Goal: Task Accomplishment & Management: Complete application form

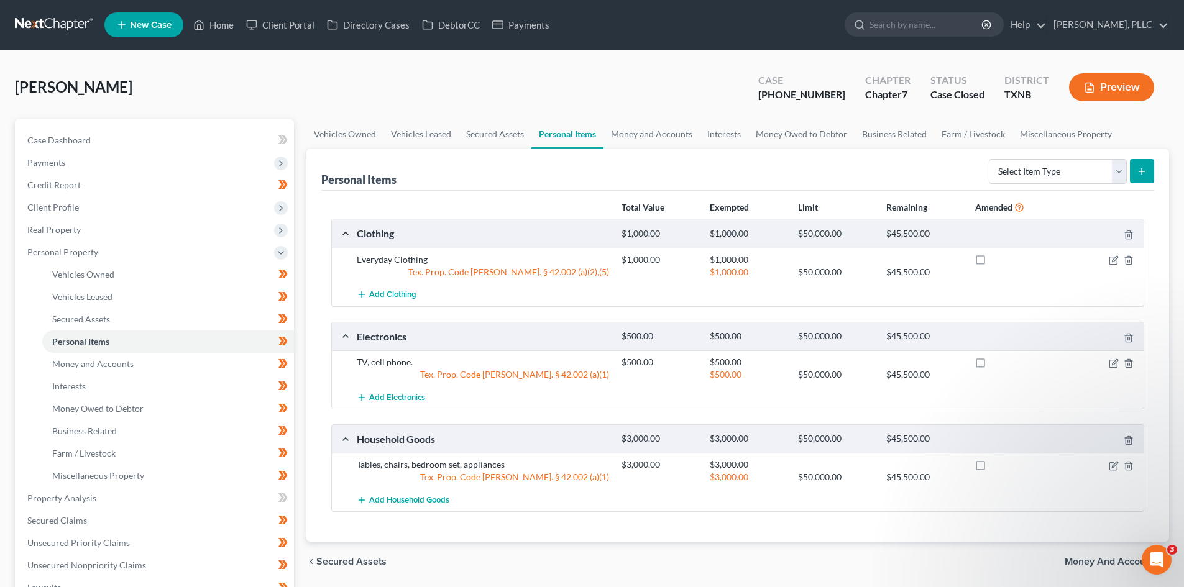
click at [157, 19] on link "New Case" at bounding box center [143, 24] width 79 height 25
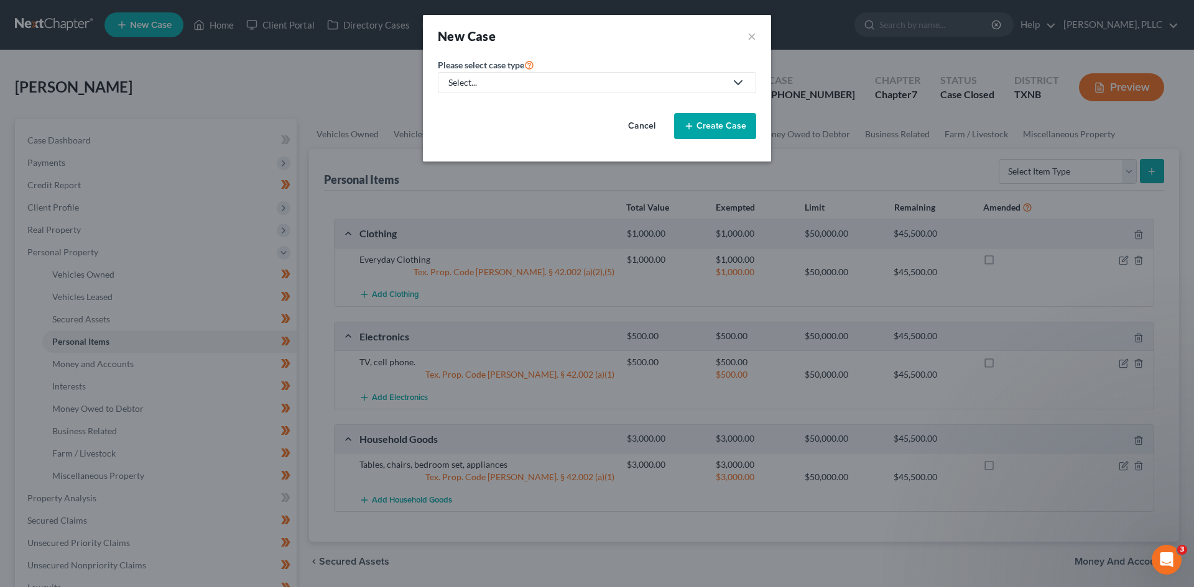
click at [494, 79] on div "Select..." at bounding box center [586, 82] width 277 height 12
click at [485, 111] on div "Bankruptcy" at bounding box center [499, 107] width 101 height 12
select select "78"
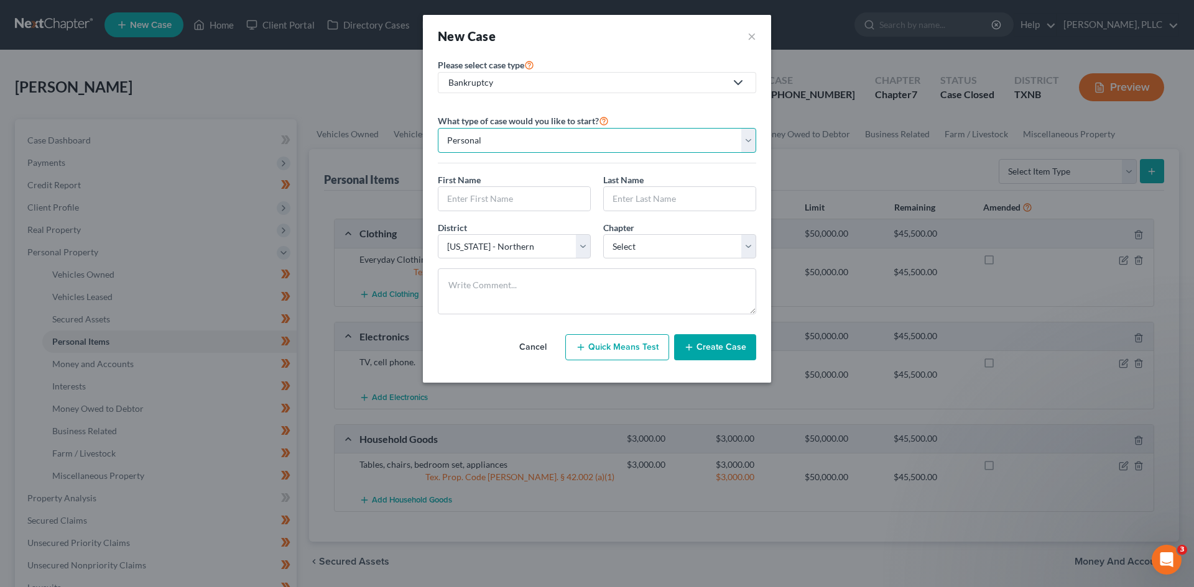
click at [485, 137] on select "Personal Business" at bounding box center [597, 140] width 318 height 25
click at [484, 198] on input "text" at bounding box center [514, 199] width 152 height 24
type input "[PERSON_NAME]"
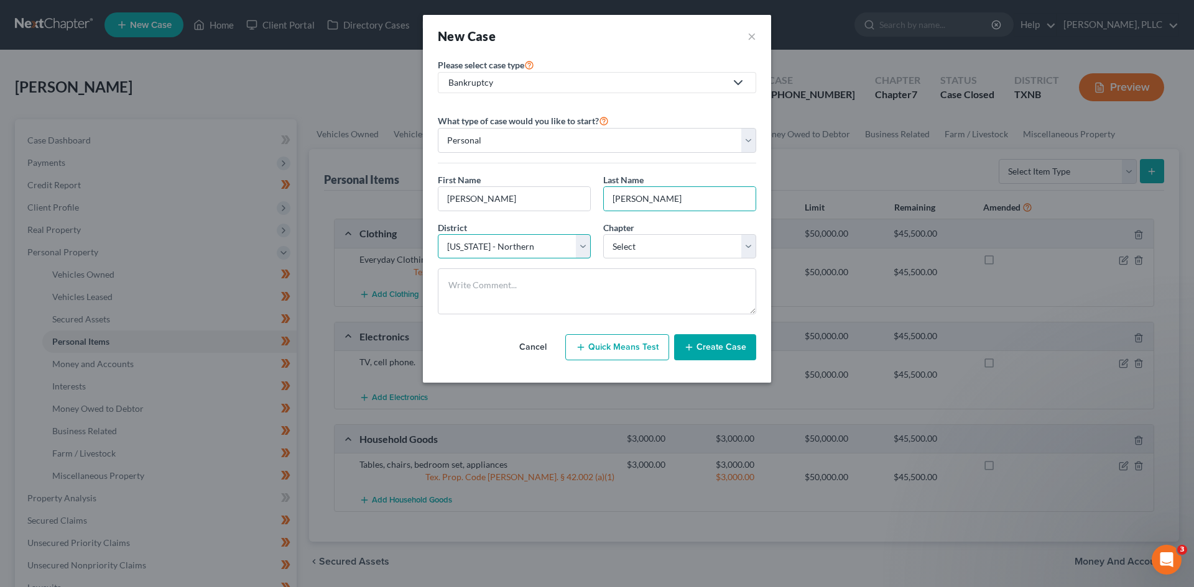
click at [583, 244] on select "Select [US_STATE] - [GEOGRAPHIC_DATA] [US_STATE] - [GEOGRAPHIC_DATA][US_STATE] …" at bounding box center [514, 246] width 153 height 25
select select "77"
click at [438, 234] on select "Select [US_STATE] - [GEOGRAPHIC_DATA] [US_STATE] - [GEOGRAPHIC_DATA][US_STATE] …" at bounding box center [514, 246] width 153 height 25
click at [684, 246] on select "Select 7 11 12 13" at bounding box center [679, 246] width 153 height 25
select select "0"
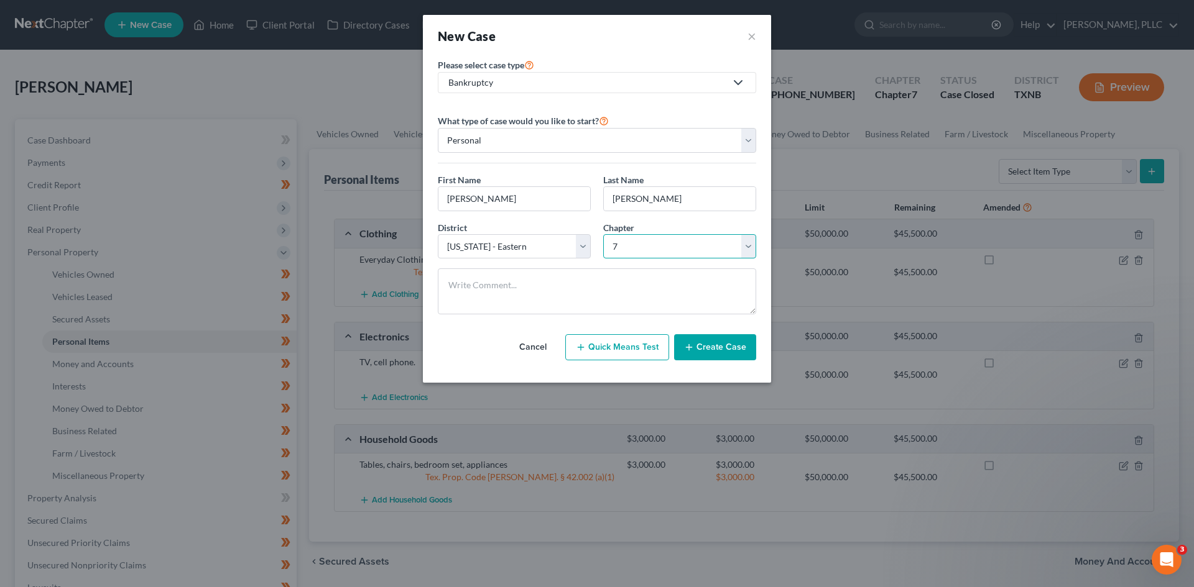
click at [603, 234] on select "Select 7 11 12 13" at bounding box center [679, 246] width 153 height 25
click at [730, 348] on button "Create Case" at bounding box center [715, 347] width 82 height 26
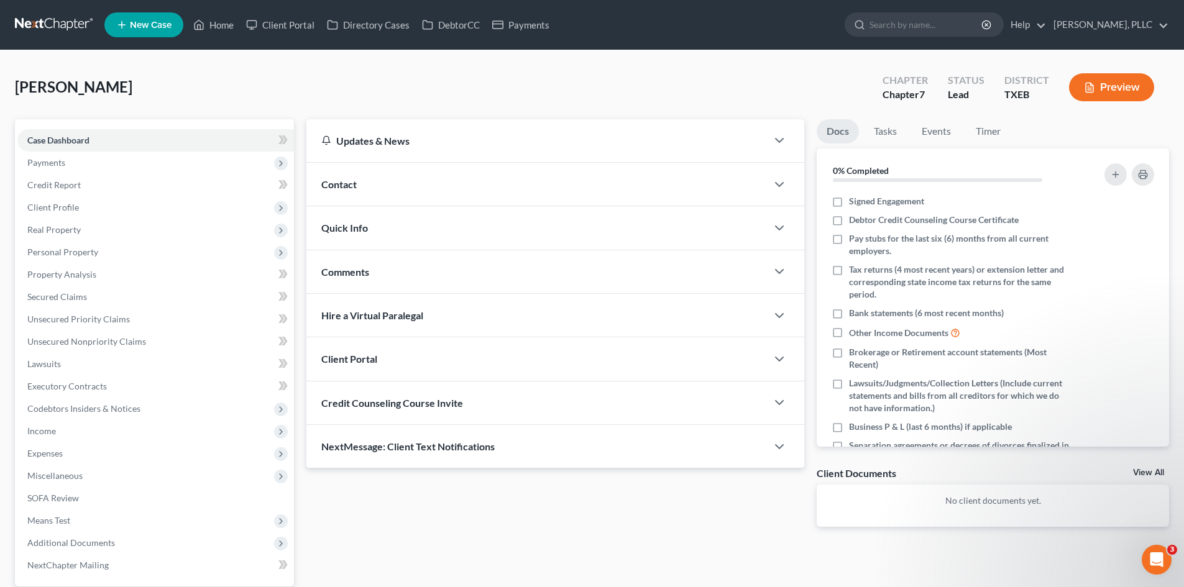
click at [536, 180] on div "Contact" at bounding box center [536, 184] width 461 height 43
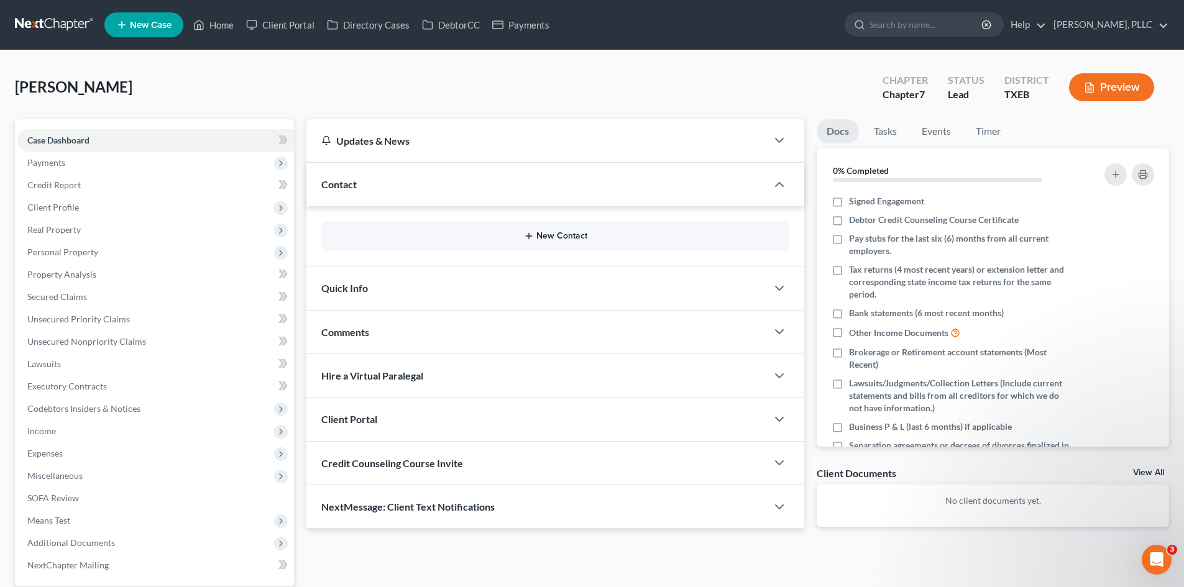
click at [556, 236] on button "New Contact" at bounding box center [555, 236] width 448 height 10
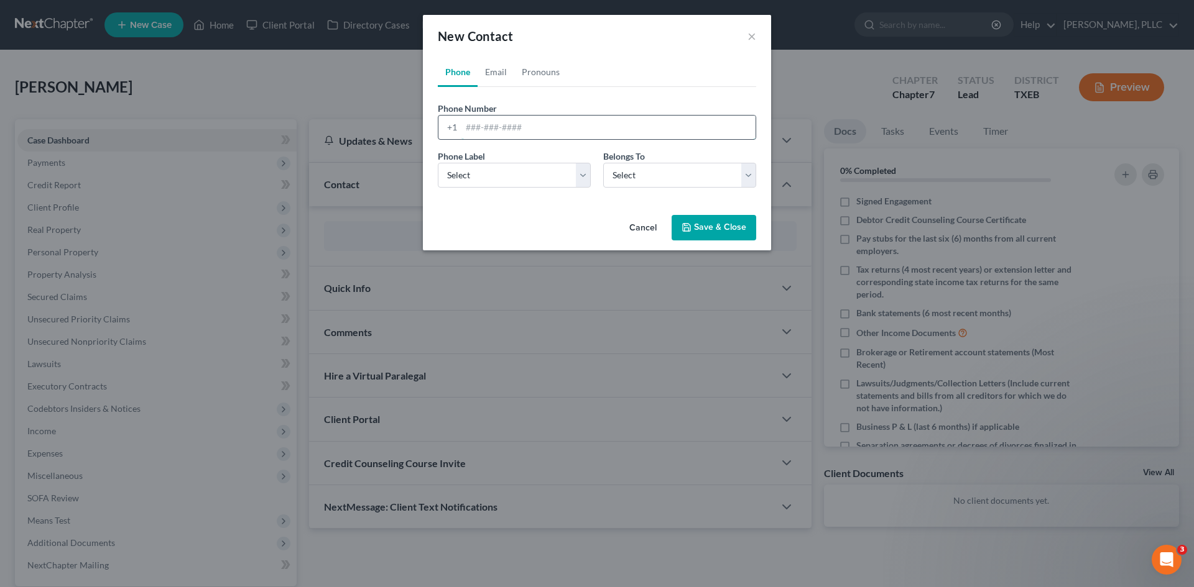
click at [508, 131] on input "tel" at bounding box center [608, 128] width 294 height 24
type input "4244214330"
click at [539, 167] on select "Select Mobile Home Work Other" at bounding box center [514, 175] width 153 height 25
select select "0"
click at [438, 163] on select "Select Mobile Home Work Other" at bounding box center [514, 175] width 153 height 25
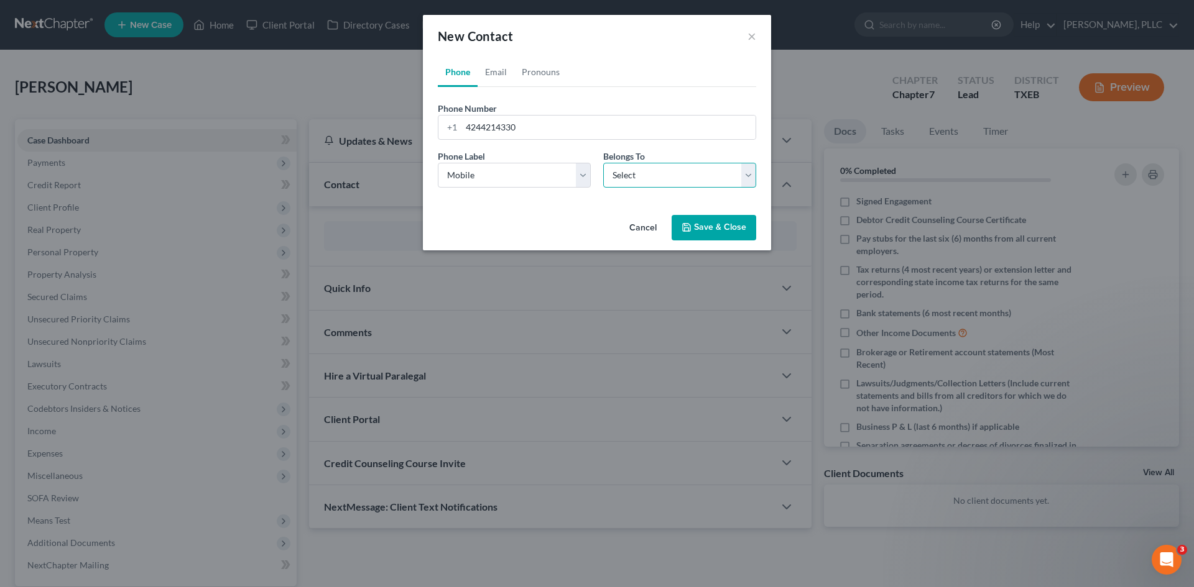
drag, startPoint x: 641, startPoint y: 174, endPoint x: 641, endPoint y: 186, distance: 11.8
click at [641, 174] on select "Select Client Other" at bounding box center [679, 175] width 153 height 25
select select "0"
click at [603, 163] on select "Select Client Other" at bounding box center [679, 175] width 153 height 25
select select "0"
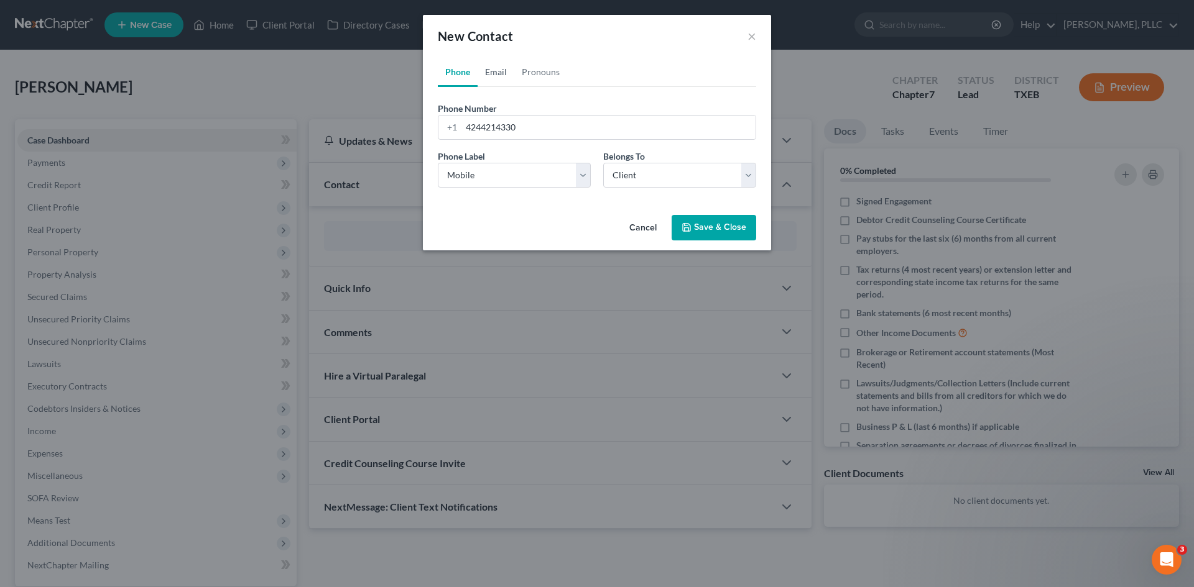
click at [495, 69] on link "Email" at bounding box center [495, 72] width 37 height 30
click at [477, 124] on input "email" at bounding box center [608, 128] width 294 height 24
type input "[EMAIL_ADDRESS][DOMAIN_NAME]"
click at [700, 225] on button "Save & Close" at bounding box center [713, 228] width 85 height 26
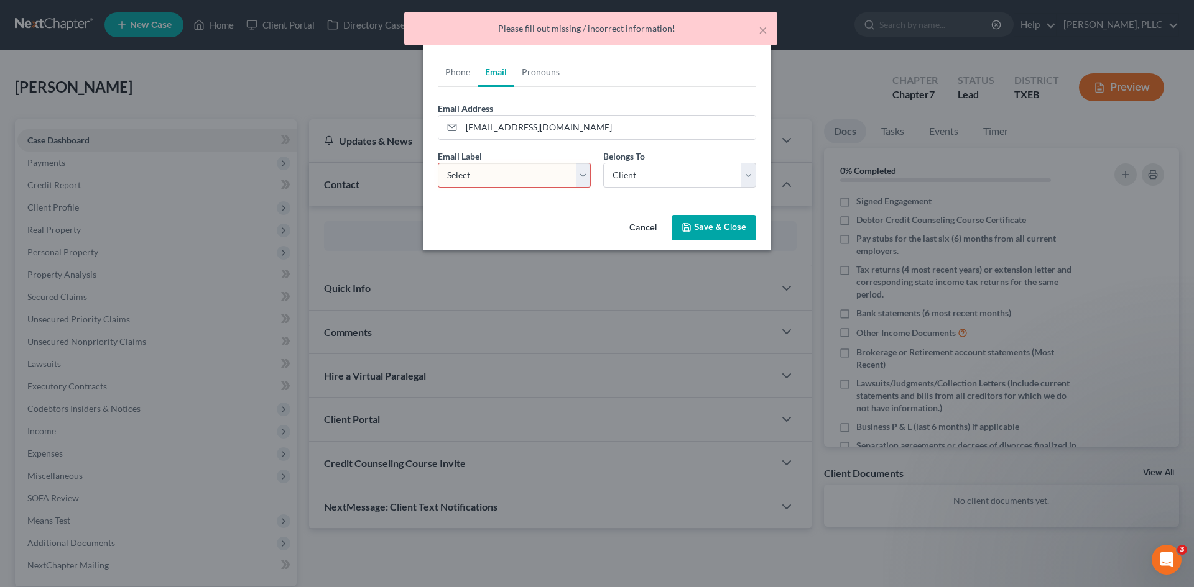
click at [564, 174] on select "Select Home Work Other" at bounding box center [514, 175] width 153 height 25
select select "0"
click at [438, 163] on select "Select Home Work Other" at bounding box center [514, 175] width 153 height 25
click at [739, 228] on button "Save & Close" at bounding box center [713, 228] width 85 height 26
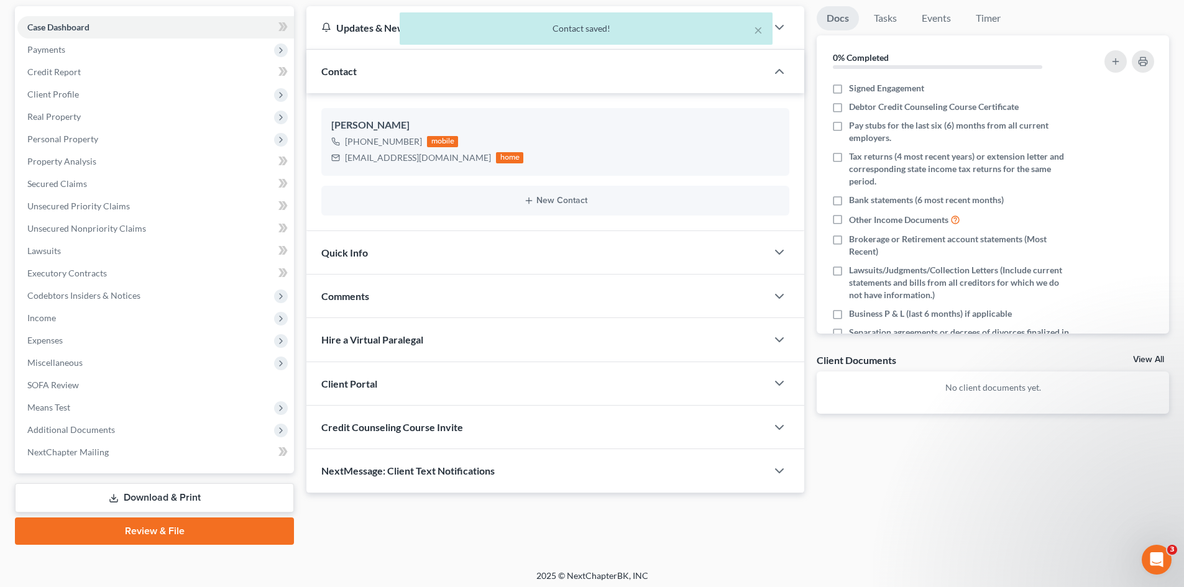
scroll to position [118, 0]
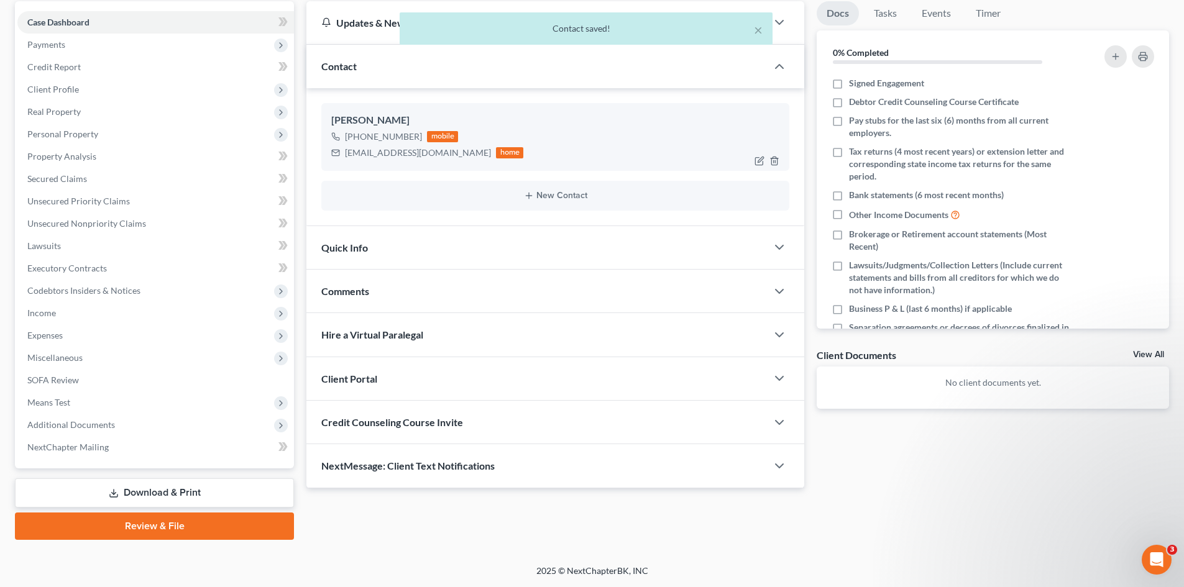
click at [426, 154] on div "[EMAIL_ADDRESS][DOMAIN_NAME]" at bounding box center [418, 153] width 146 height 12
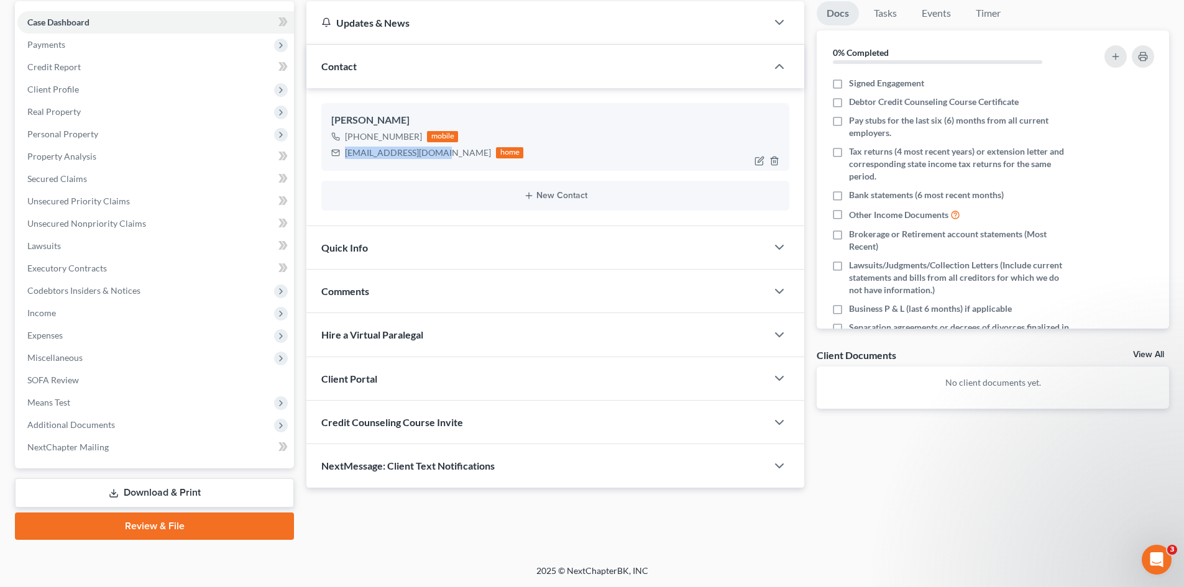
drag, startPoint x: 433, startPoint y: 152, endPoint x: 346, endPoint y: 147, distance: 87.2
click at [346, 147] on div "[EMAIL_ADDRESS][DOMAIN_NAME]" at bounding box center [418, 153] width 146 height 12
copy div "[EMAIL_ADDRESS][DOMAIN_NAME]"
click at [443, 383] on div "Client Portal" at bounding box center [536, 378] width 461 height 43
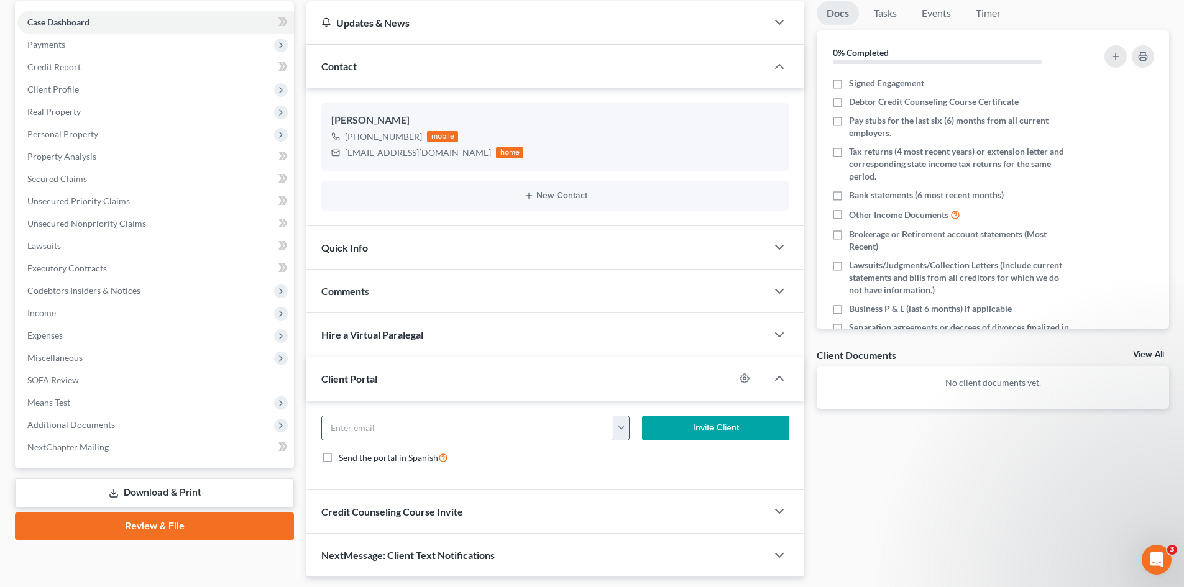
click at [421, 423] on input "email" at bounding box center [468, 429] width 292 height 24
paste input "[EMAIL_ADDRESS][DOMAIN_NAME]"
type input "[EMAIL_ADDRESS][DOMAIN_NAME]"
click at [702, 428] on button "Invite Client" at bounding box center [716, 428] width 148 height 25
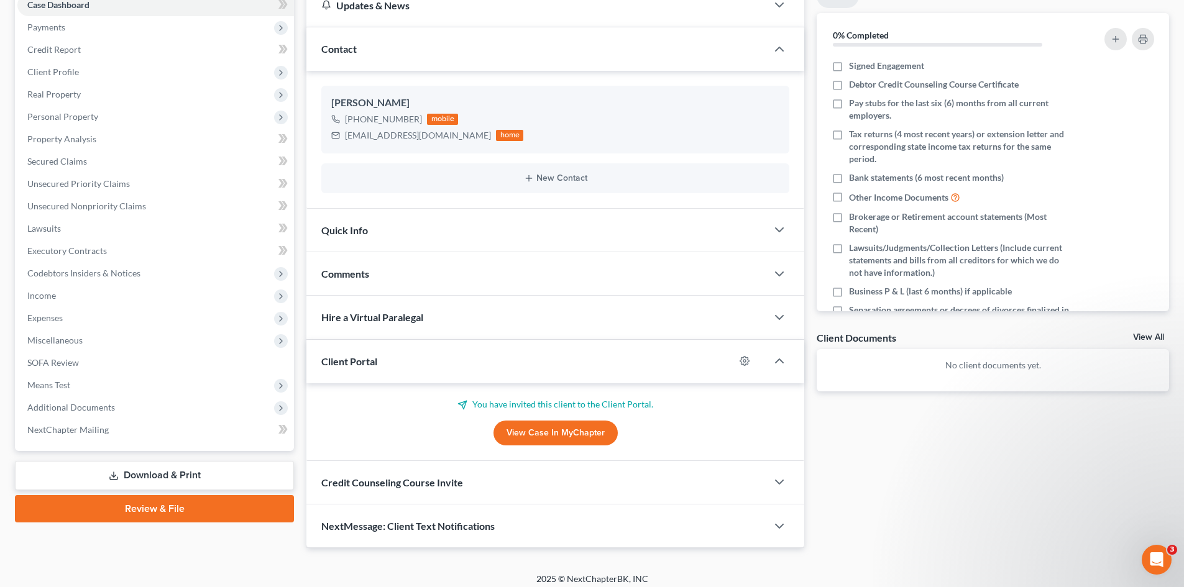
scroll to position [144, 0]
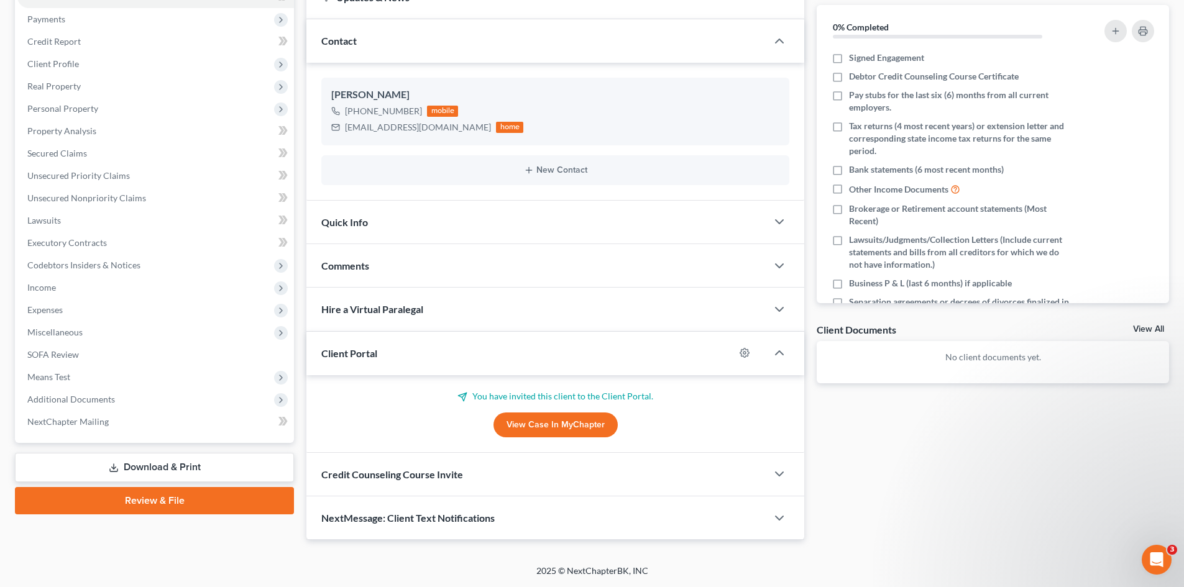
click at [424, 475] on span "Credit Counseling Course Invite" at bounding box center [392, 475] width 142 height 12
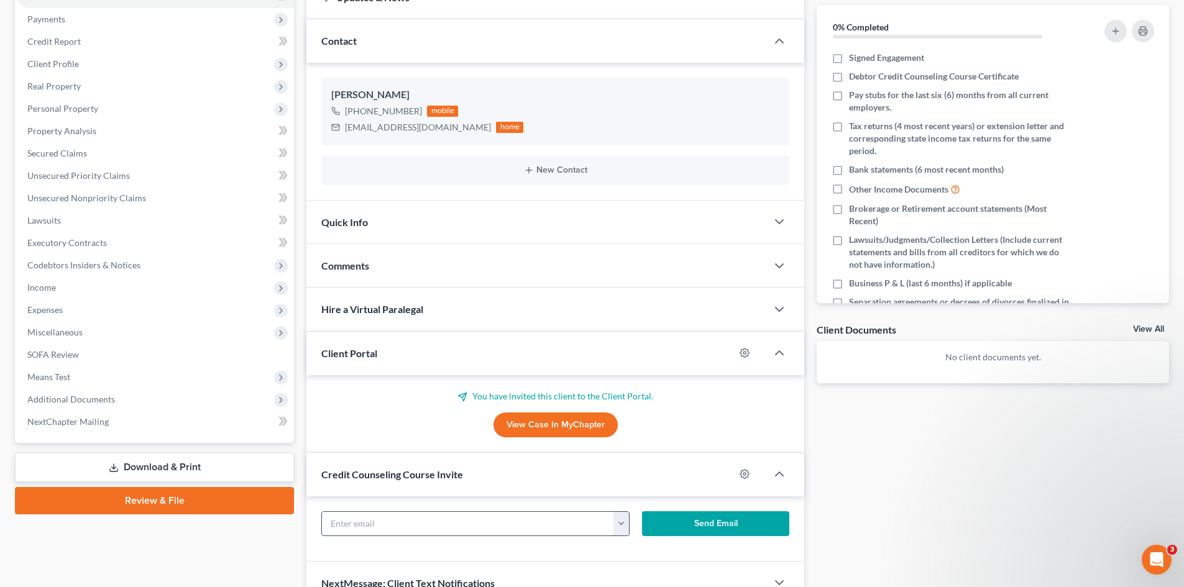
click at [430, 517] on input "text" at bounding box center [468, 524] width 292 height 24
paste input "[EMAIL_ADDRESS][DOMAIN_NAME]"
type input "[EMAIL_ADDRESS][DOMAIN_NAME]"
click at [700, 523] on button "Send Email" at bounding box center [716, 524] width 148 height 25
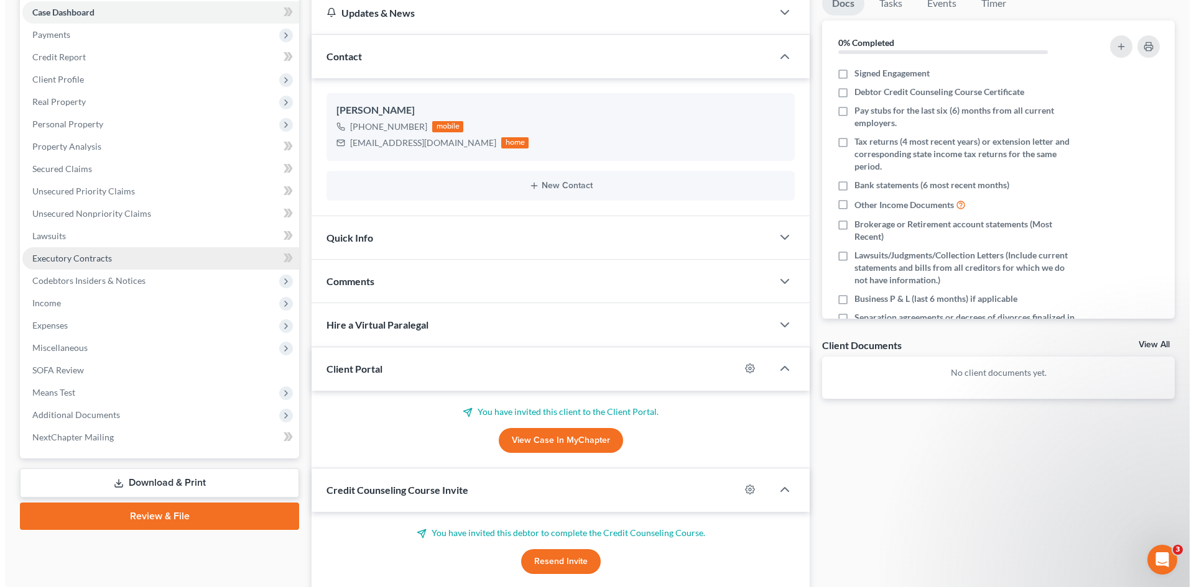
scroll to position [0, 0]
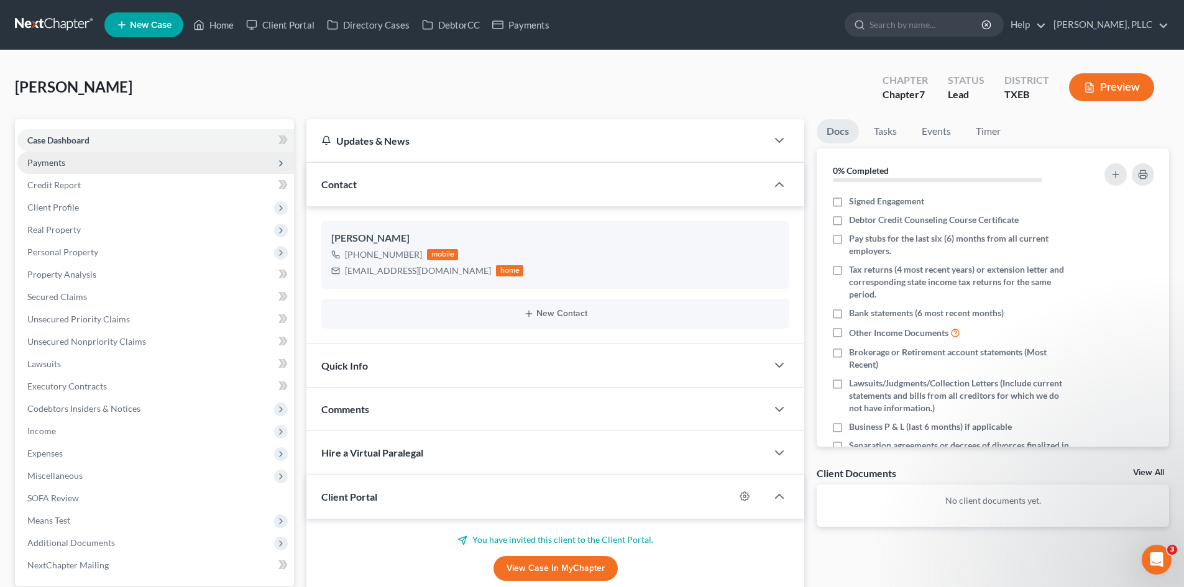
click at [44, 160] on span "Payments" at bounding box center [46, 162] width 38 height 11
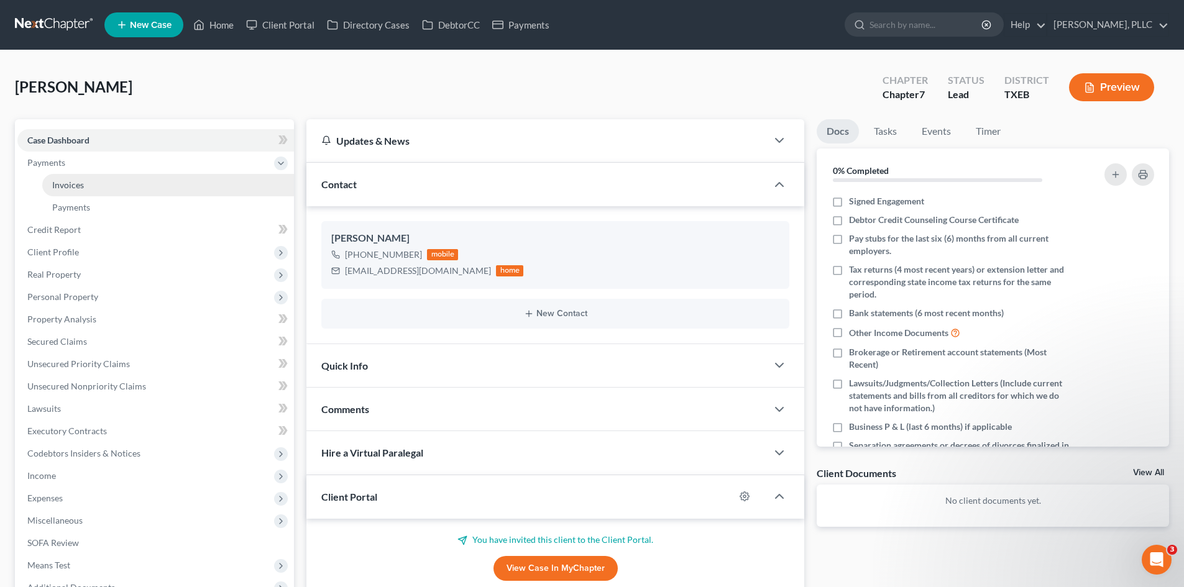
click at [84, 188] on link "Invoices" at bounding box center [168, 185] width 252 height 22
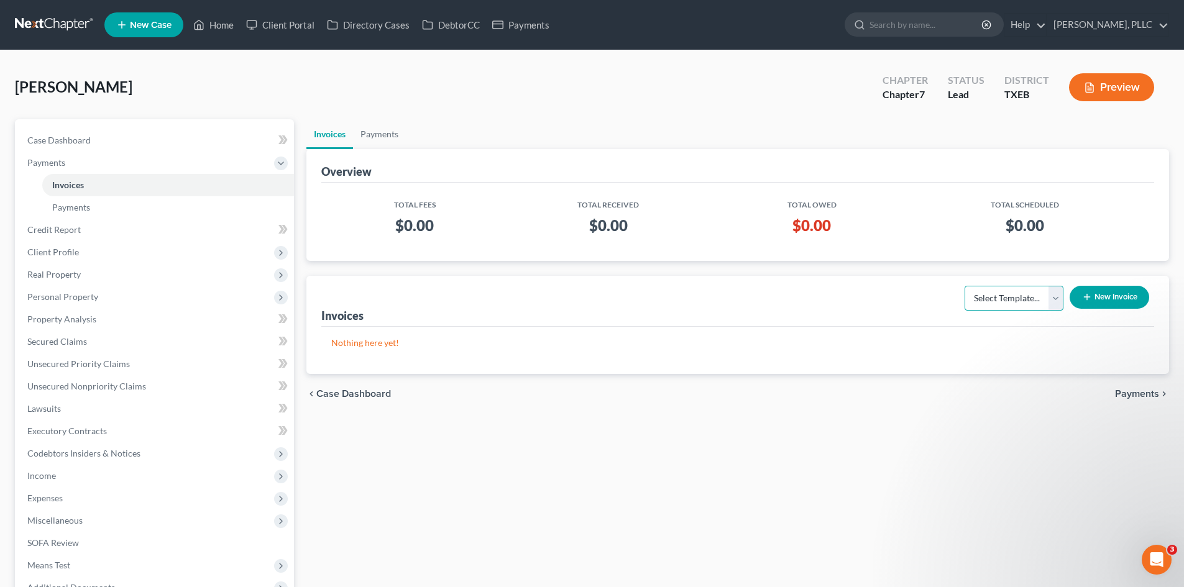
click at [1054, 301] on select "Select Template... Invoice" at bounding box center [1014, 298] width 99 height 25
select select "0"
click at [965, 286] on select "Select Template... Invoice" at bounding box center [1014, 298] width 99 height 25
click at [1108, 301] on button "New Invoice" at bounding box center [1110, 297] width 80 height 23
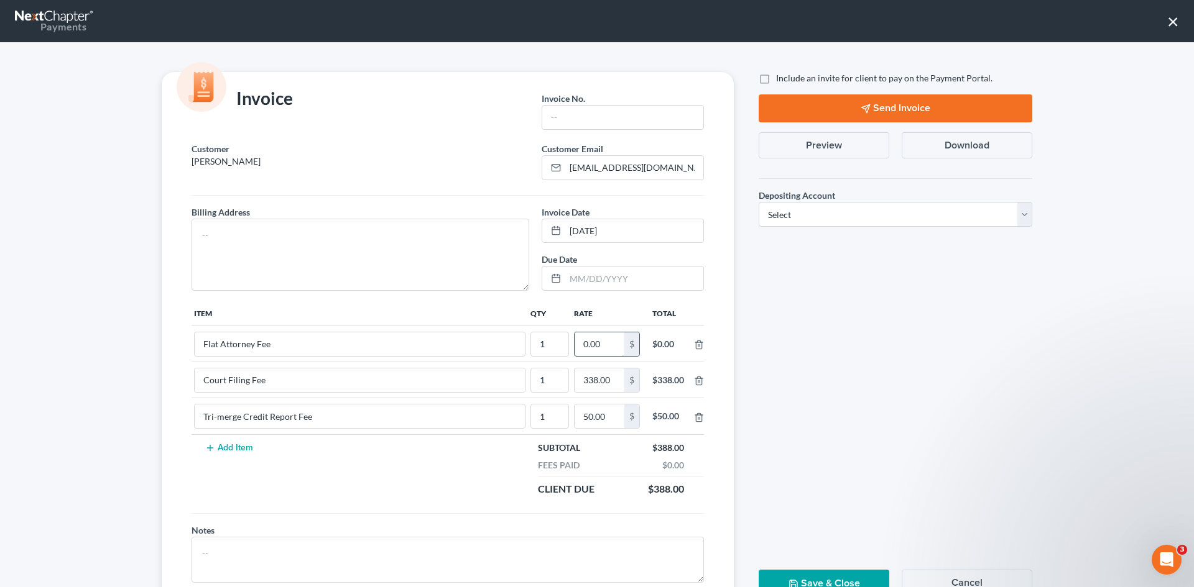
click at [596, 339] on input "0.00" at bounding box center [599, 345] width 50 height 24
type input "2,212"
click at [551, 115] on input "text" at bounding box center [622, 118] width 161 height 24
type input "T0009"
click at [204, 231] on textarea at bounding box center [360, 255] width 338 height 72
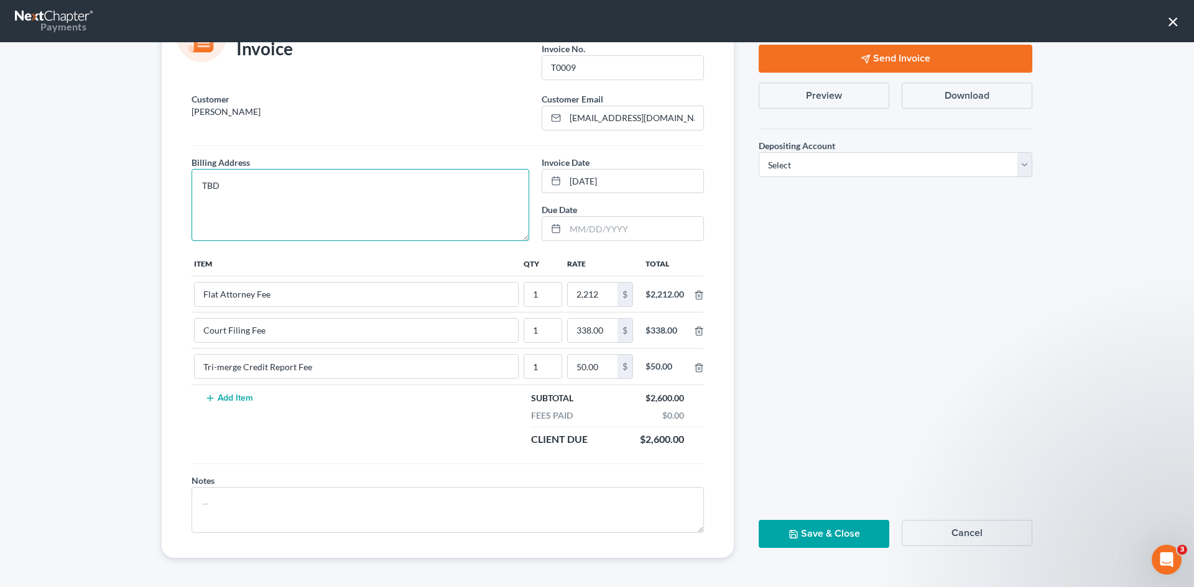
scroll to position [50, 0]
type textarea "TBD"
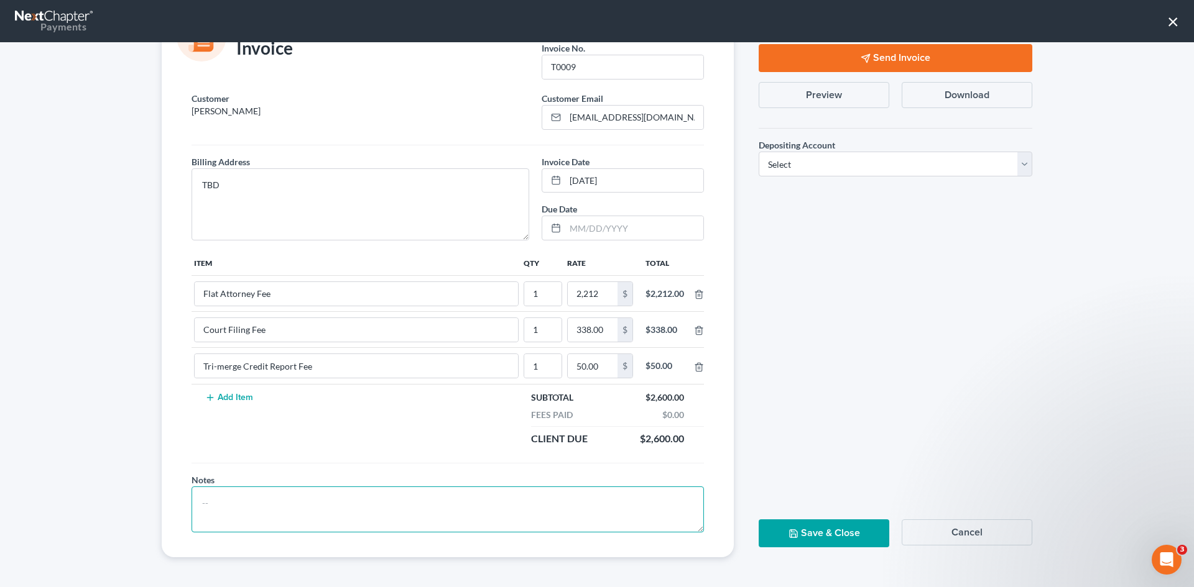
click at [203, 508] on textarea at bounding box center [447, 510] width 512 height 46
type textarea "I"
drag, startPoint x: 504, startPoint y: 503, endPoint x: 279, endPoint y: 509, distance: 225.1
click at [279, 509] on textarea "[PERSON_NAME], as we discussed, please take the time you need and file when you…" at bounding box center [447, 510] width 512 height 46
type textarea "[PERSON_NAME], as we discussed,his link will allow you to make payments at your…"
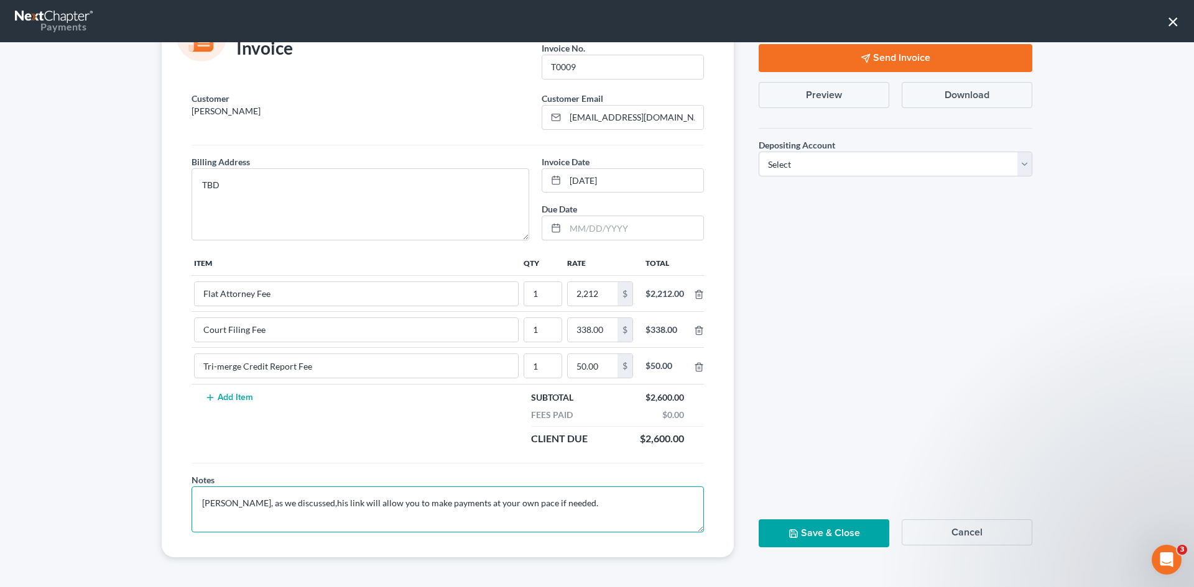
drag, startPoint x: 545, startPoint y: 505, endPoint x: 143, endPoint y: 502, distance: 402.2
click at [143, 502] on div "Invoice Invoice No. * T0009 Customer [PERSON_NAME] Customer Email * [EMAIL_ADDR…" at bounding box center [597, 314] width 1194 height 545
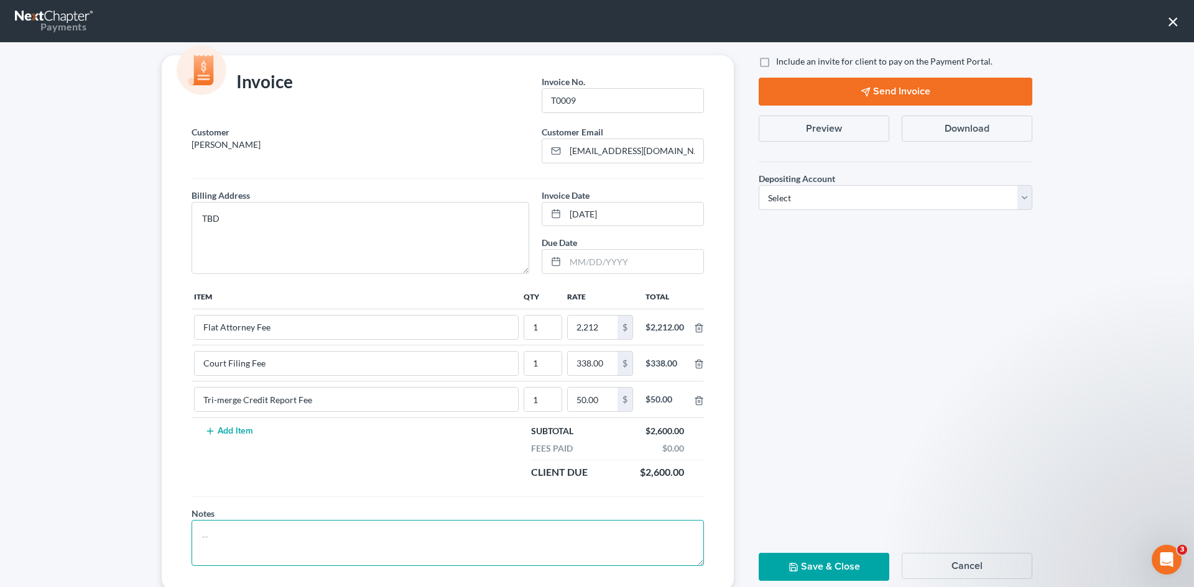
scroll to position [0, 0]
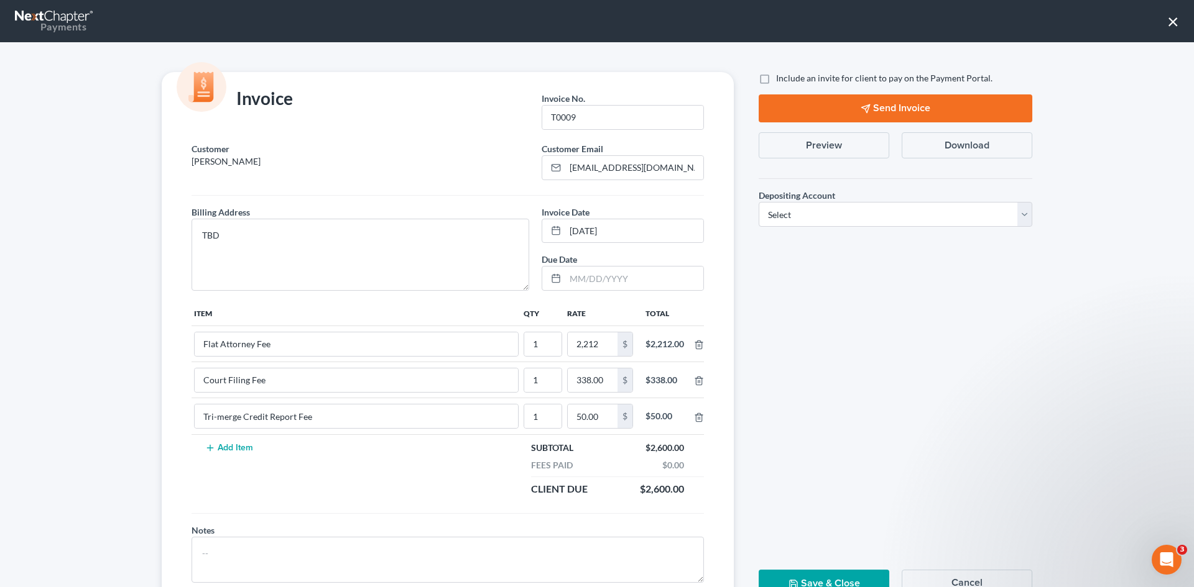
click at [776, 79] on label "Include an invite for client to pay on the Payment Portal." at bounding box center [884, 78] width 216 height 12
click at [781, 79] on input "Include an invite for client to pay on the Payment Portal." at bounding box center [785, 76] width 8 height 8
checkbox input "true"
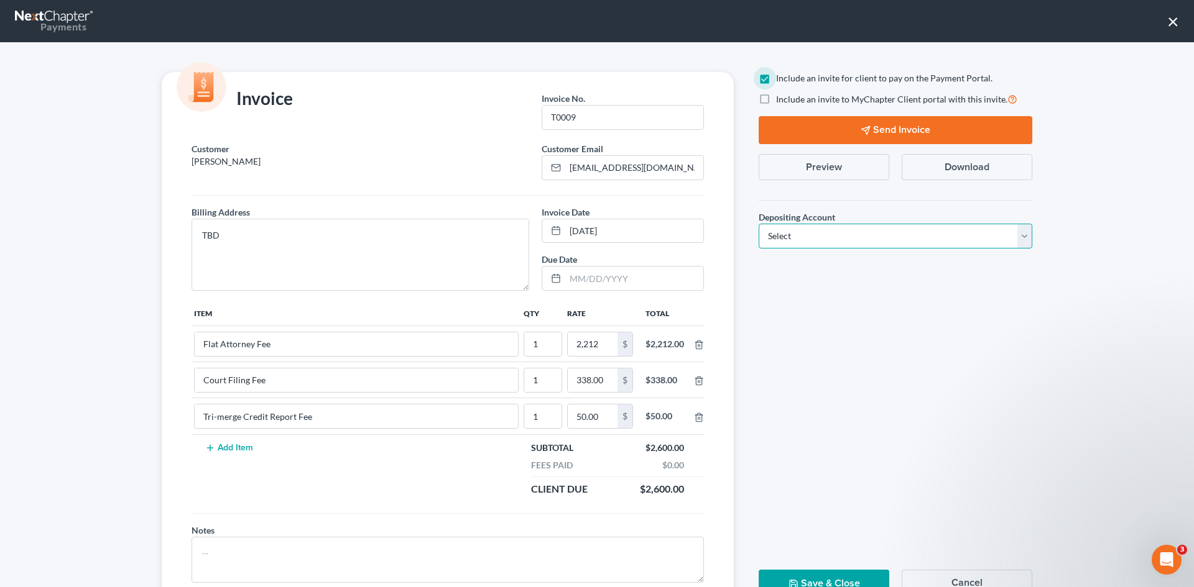
click at [866, 246] on select "Select Operation Trust" at bounding box center [895, 236] width 274 height 25
select select "1"
click at [758, 224] on select "Select Operation Trust" at bounding box center [895, 236] width 274 height 25
click at [875, 127] on button "Send Invoice" at bounding box center [895, 130] width 274 height 28
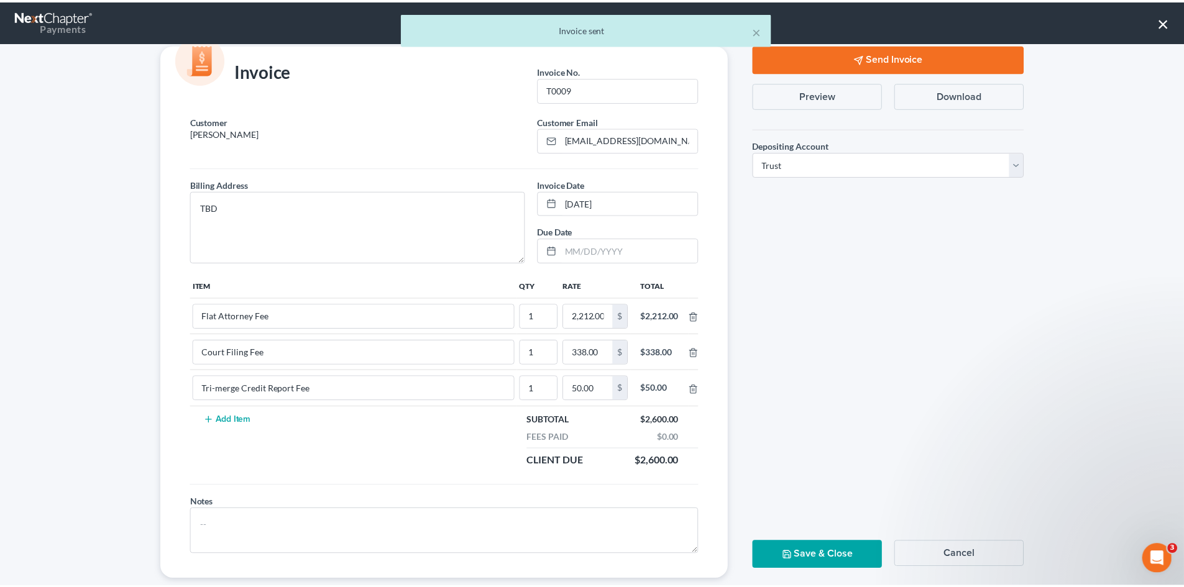
scroll to position [50, 0]
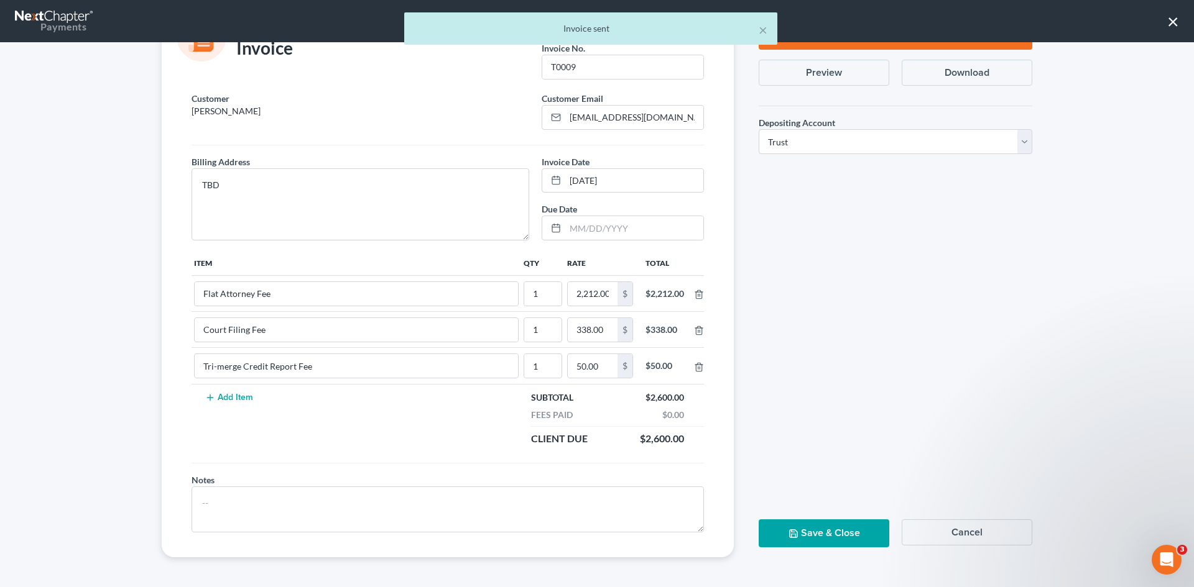
click at [849, 537] on button "Save & Close" at bounding box center [823, 534] width 131 height 28
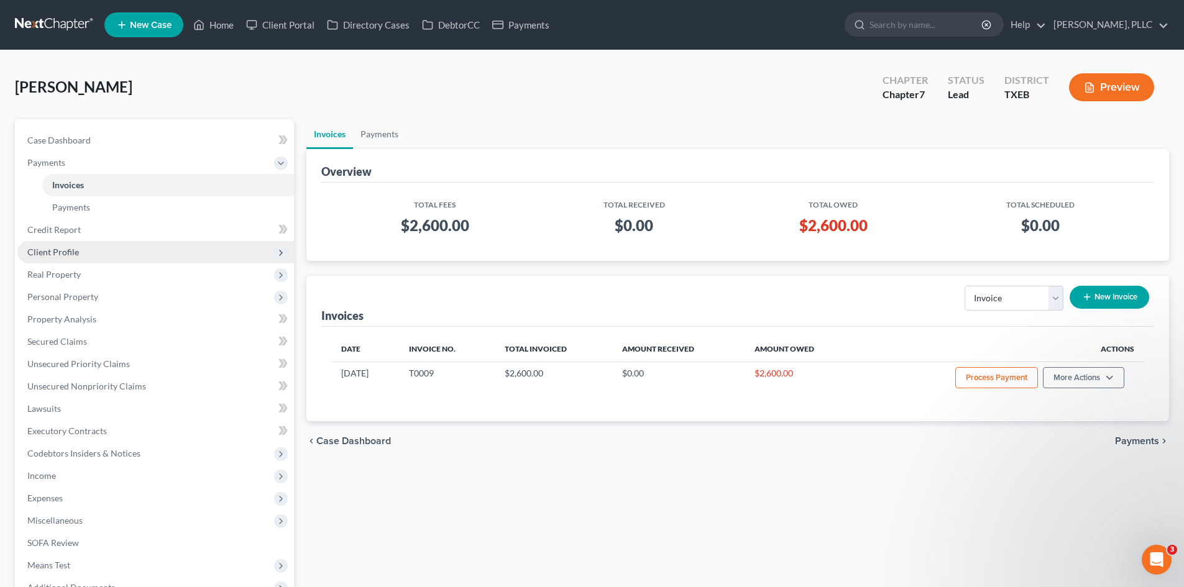
click at [59, 252] on span "Client Profile" at bounding box center [53, 252] width 52 height 11
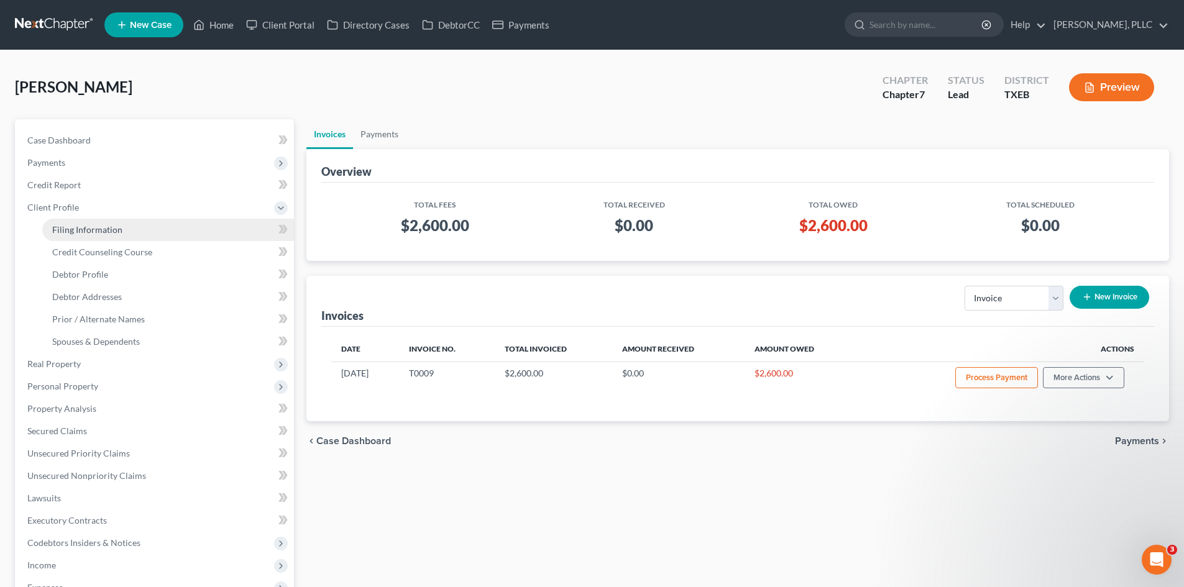
click at [126, 233] on link "Filing Information" at bounding box center [168, 230] width 252 height 22
select select "1"
select select "0"
select select "77"
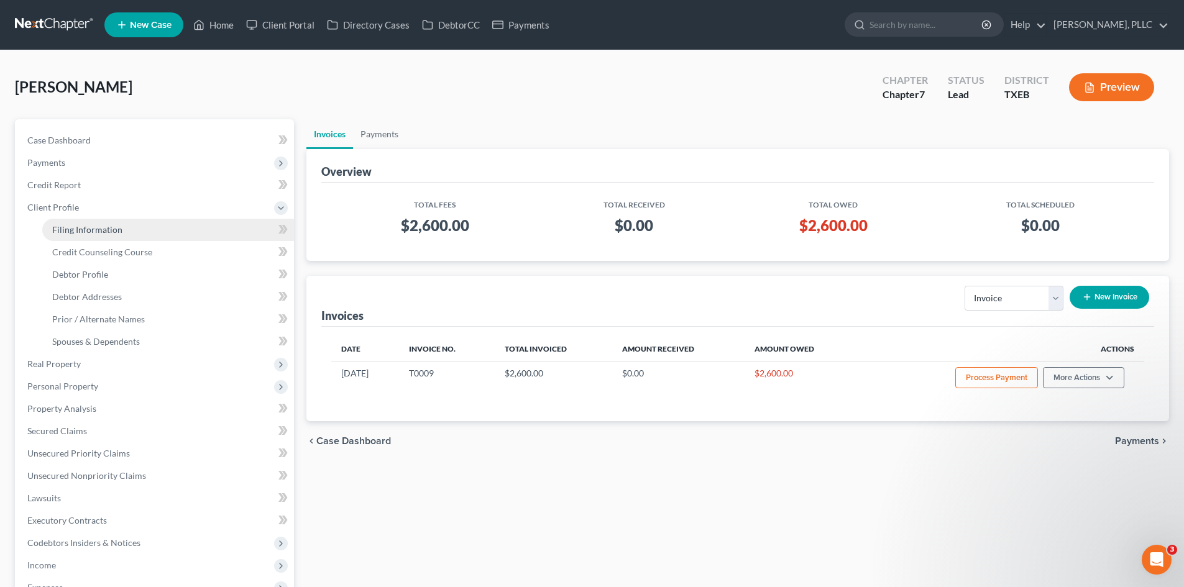
select select "45"
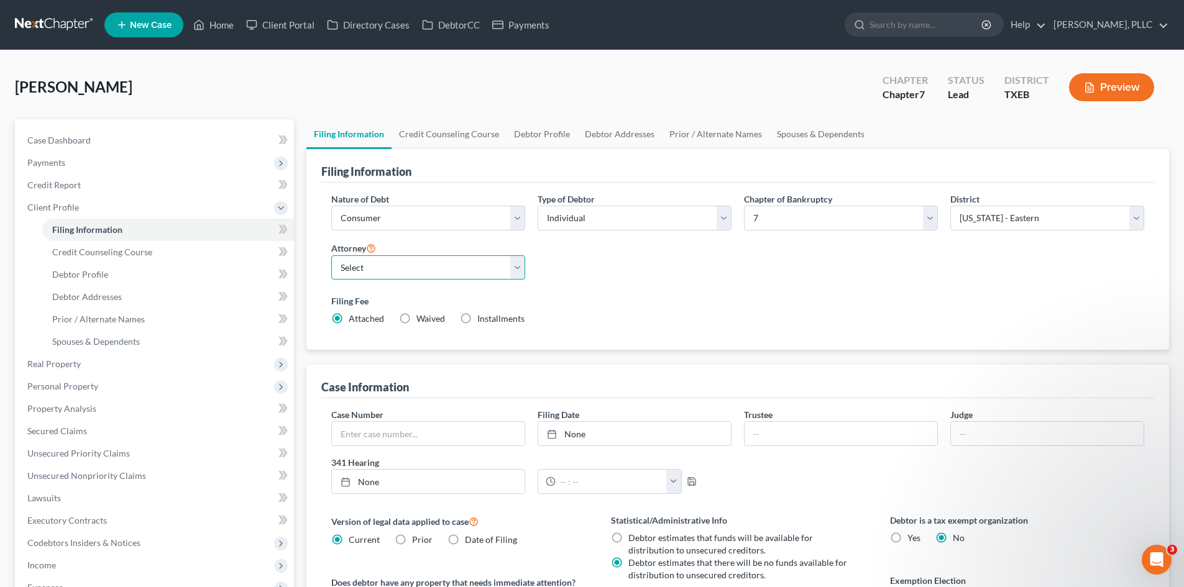
click at [518, 275] on select "Select [PERSON_NAME] - TXEB [PERSON_NAME] - [GEOGRAPHIC_DATA] [PERSON_NAME] - […" at bounding box center [428, 268] width 194 height 25
select select "0"
click at [331, 256] on select "Select [PERSON_NAME] - TXEB [PERSON_NAME] - [GEOGRAPHIC_DATA] [PERSON_NAME] - […" at bounding box center [428, 268] width 194 height 25
click at [25, 159] on span "Payments" at bounding box center [155, 163] width 277 height 22
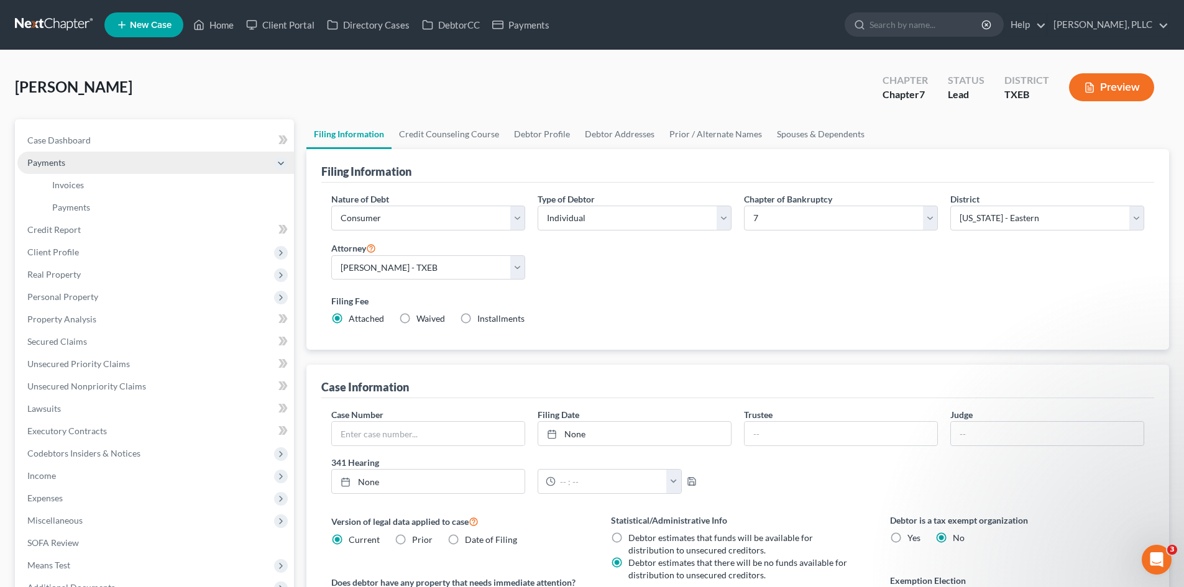
click at [26, 159] on span "Payments" at bounding box center [155, 163] width 277 height 22
